Goal: Information Seeking & Learning: Learn about a topic

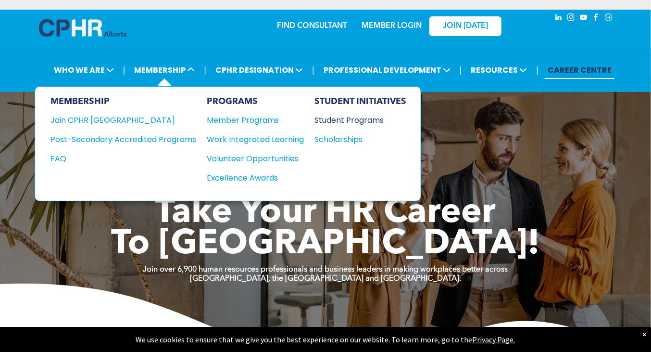
click at [379, 121] on div "Student Programs" at bounding box center [356, 120] width 83 height 12
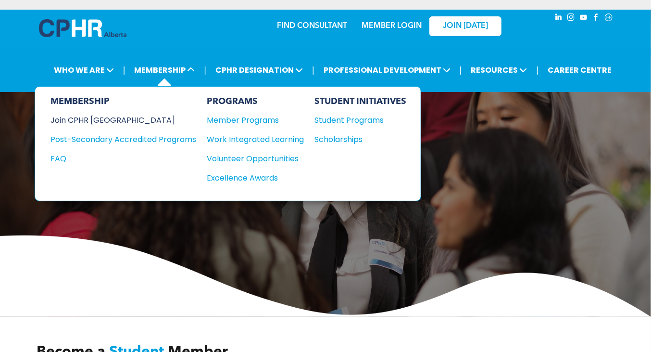
click at [84, 117] on div "Join CPHR [GEOGRAPHIC_DATA]" at bounding box center [116, 120] width 131 height 12
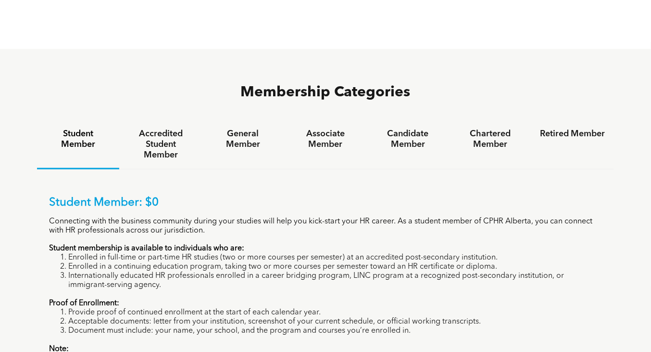
scroll to position [625, 0]
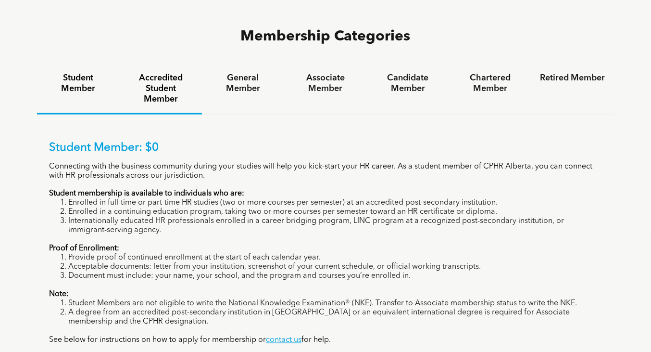
click at [177, 73] on h4 "Accredited Student Member" at bounding box center [160, 89] width 65 height 32
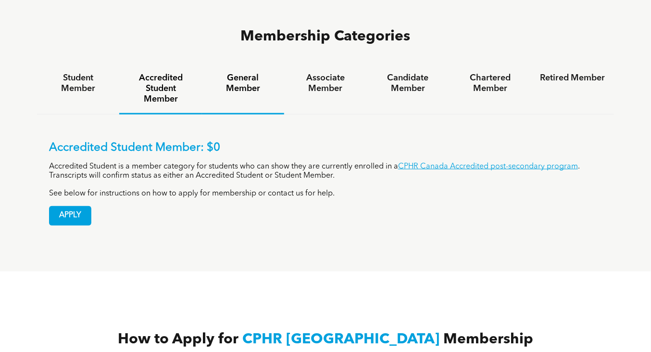
click at [235, 64] on div "General Member" at bounding box center [243, 89] width 82 height 51
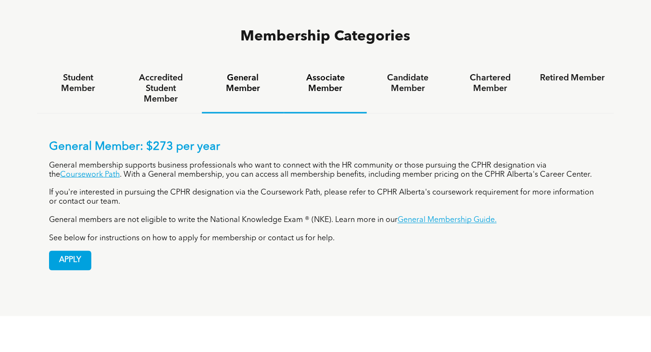
click at [331, 73] on h4 "Associate Member" at bounding box center [325, 83] width 65 height 21
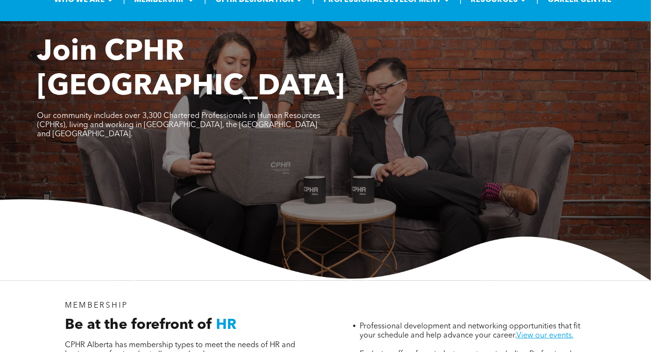
scroll to position [0, 0]
